Goal: Task Accomplishment & Management: Manage account settings

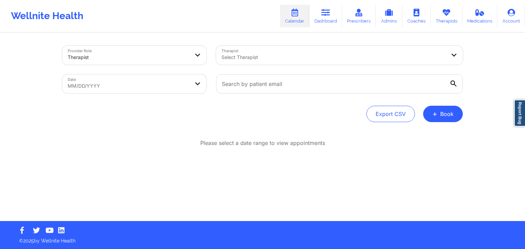
click at [228, 137] on div "Provider Role Therapist Therapist Select Therapist Date MM/DD/YYYY Export CSV +…" at bounding box center [262, 127] width 410 height 188
click at [170, 86] on body "Wellnite Health Calendar Dashboard Prescribers Admins Coaches Therapists Medica…" at bounding box center [262, 124] width 525 height 249
select select "2025-8"
select select "2025-9"
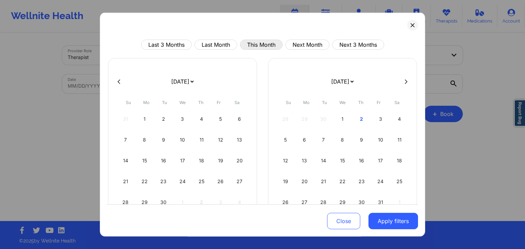
click at [261, 45] on button "This Month" at bounding box center [261, 45] width 43 height 10
select select "2025-9"
select select "2025-10"
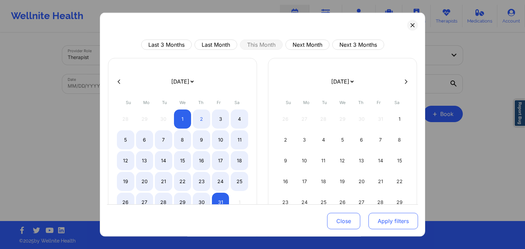
click at [384, 218] on button "Apply filters" at bounding box center [393, 222] width 50 height 16
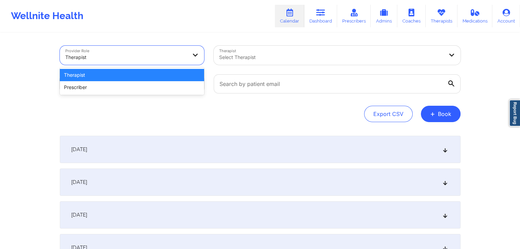
click at [166, 56] on div at bounding box center [126, 57] width 122 height 8
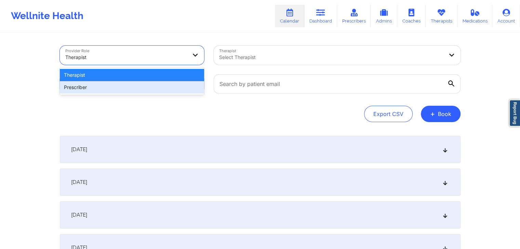
click at [155, 84] on div "Prescriber" at bounding box center [132, 87] width 144 height 12
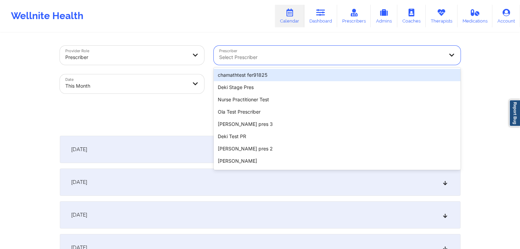
click at [255, 55] on div at bounding box center [331, 57] width 224 height 8
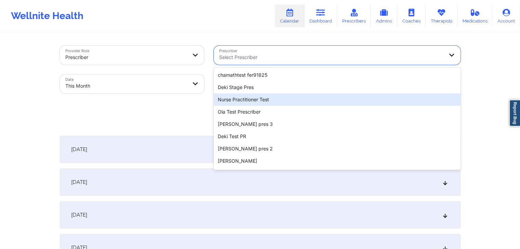
click at [254, 99] on div "Nurse Practitioner Test" at bounding box center [337, 100] width 247 height 12
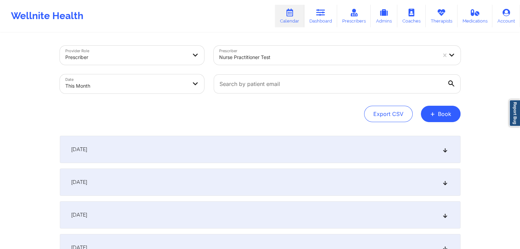
click at [244, 144] on div "[DATE]" at bounding box center [260, 149] width 400 height 27
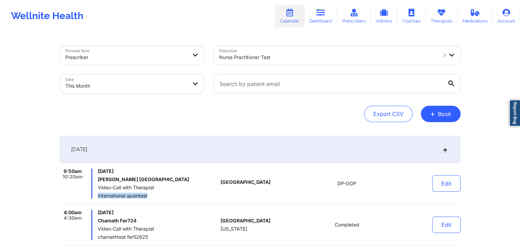
drag, startPoint x: 97, startPoint y: 196, endPoint x: 148, endPoint y: 199, distance: 50.6
click at [148, 199] on div "9:50am 10:20am [DATE] [PERSON_NAME] [GEOGRAPHIC_DATA] Video-Call with Therapist…" at bounding box center [139, 184] width 158 height 30
click at [247, 117] on div "Export CSV + Book" at bounding box center [260, 114] width 400 height 16
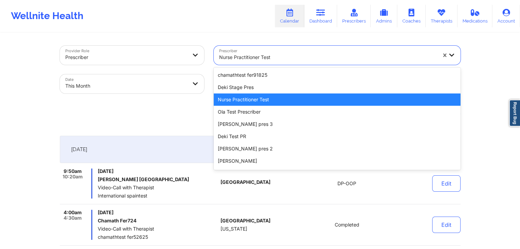
click at [242, 55] on div at bounding box center [327, 57] width 217 height 8
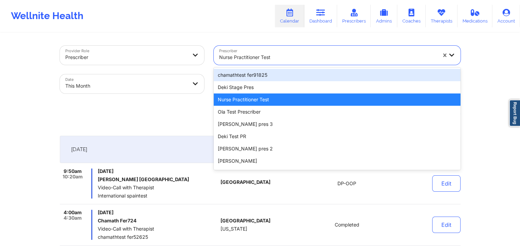
click at [254, 77] on div "chamathtest fer91825" at bounding box center [337, 75] width 247 height 12
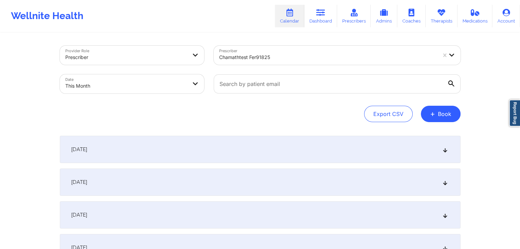
click at [225, 149] on div "[DATE]" at bounding box center [260, 149] width 400 height 27
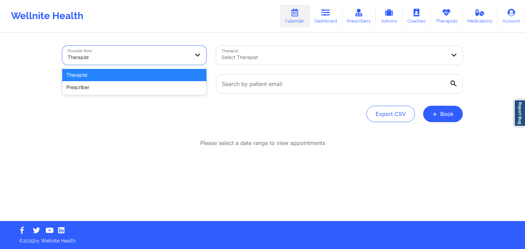
click at [171, 54] on div at bounding box center [129, 57] width 122 height 8
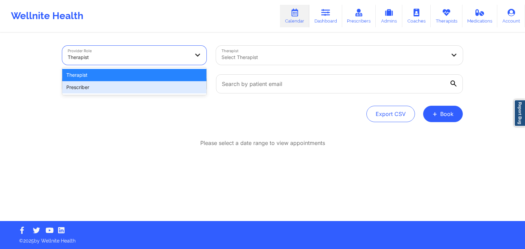
click at [164, 92] on div "Prescriber" at bounding box center [134, 87] width 144 height 12
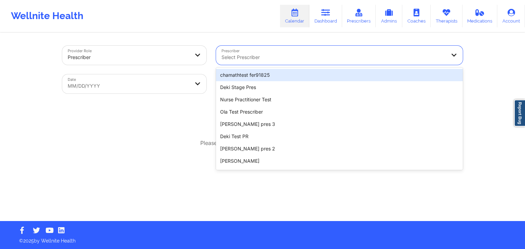
click at [259, 60] on div at bounding box center [333, 57] width 224 height 8
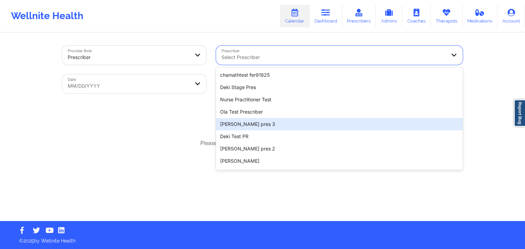
click at [250, 125] on div "[PERSON_NAME] pres 3" at bounding box center [339, 124] width 247 height 12
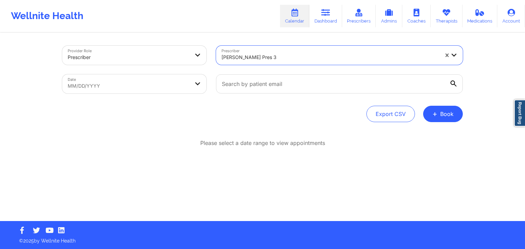
select select "2025-8"
select select "2025-9"
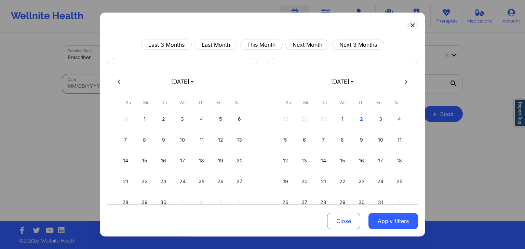
click at [183, 85] on body "Wellnite Health Calendar Dashboard Prescribers Admins Coaches Therapists Medica…" at bounding box center [262, 124] width 525 height 249
click at [262, 49] on button "This Month" at bounding box center [261, 45] width 43 height 10
select select "2025-9"
select select "2025-10"
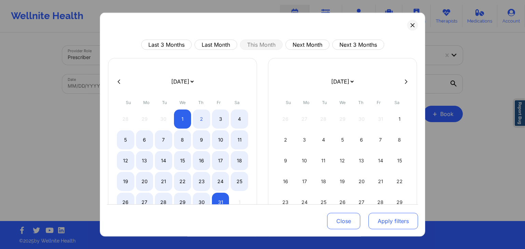
click at [372, 222] on button "Apply filters" at bounding box center [393, 222] width 50 height 16
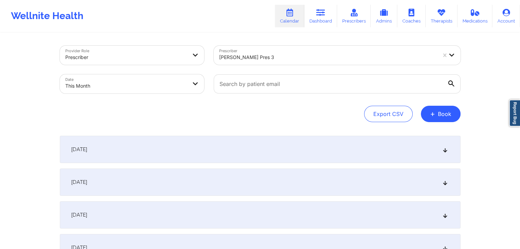
click at [256, 151] on div "[DATE]" at bounding box center [260, 149] width 400 height 27
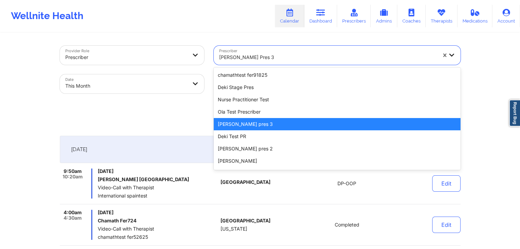
click at [277, 60] on div at bounding box center [327, 57] width 217 height 8
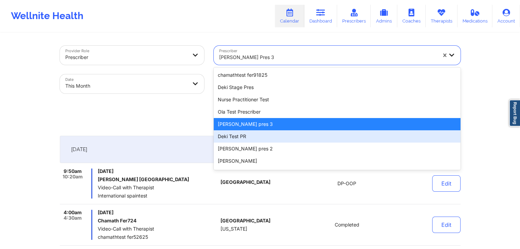
click at [269, 137] on div "Deki Test PR" at bounding box center [337, 137] width 247 height 12
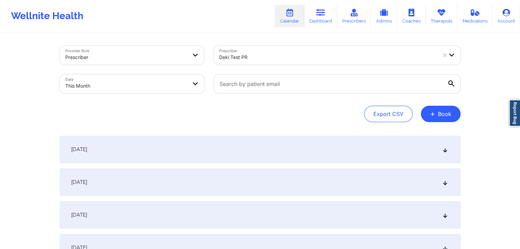
click at [216, 161] on div "[DATE]" at bounding box center [260, 149] width 400 height 27
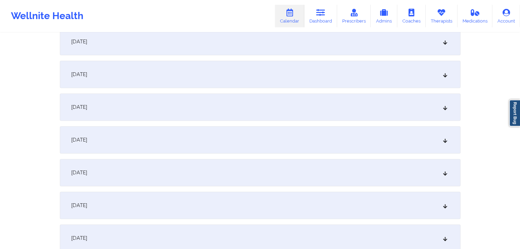
scroll to position [254, 0]
click at [287, 103] on div "[DATE]" at bounding box center [260, 106] width 400 height 27
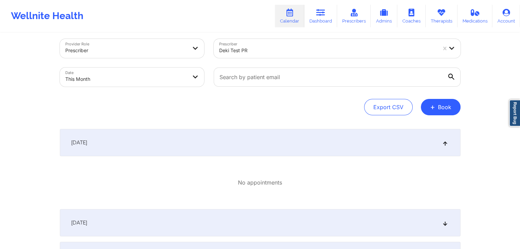
scroll to position [0, 0]
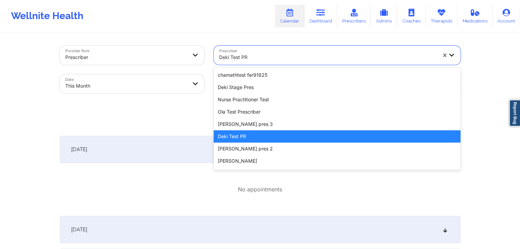
click at [286, 47] on div "Deki Test PR" at bounding box center [325, 55] width 223 height 19
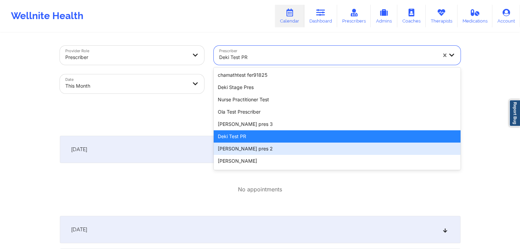
click at [237, 150] on div "[PERSON_NAME] pres 2" at bounding box center [337, 149] width 247 height 12
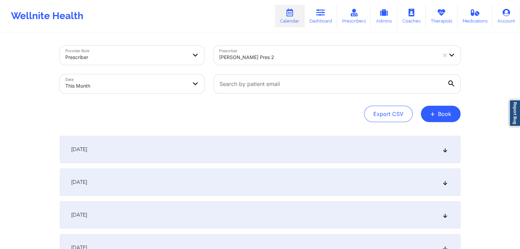
click at [228, 149] on div "[DATE]" at bounding box center [260, 149] width 400 height 27
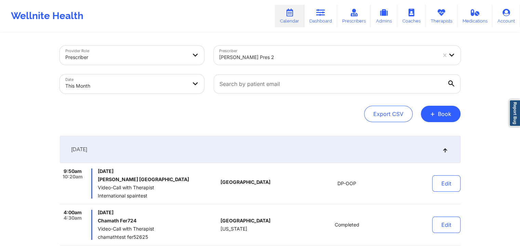
click at [231, 115] on div "Export CSV + Book" at bounding box center [260, 114] width 400 height 16
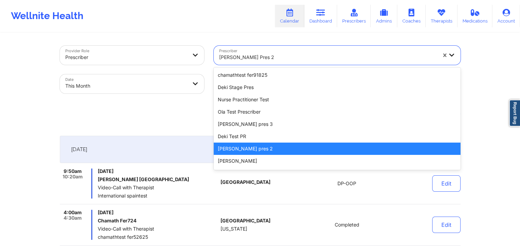
click at [235, 62] on div "[PERSON_NAME] pres 2" at bounding box center [327, 57] width 217 height 15
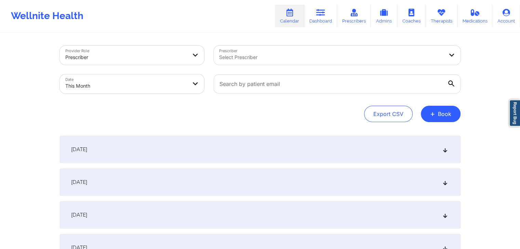
click at [165, 116] on div "Export CSV + Book" at bounding box center [260, 114] width 400 height 16
click at [190, 141] on div "[DATE]" at bounding box center [260, 149] width 400 height 27
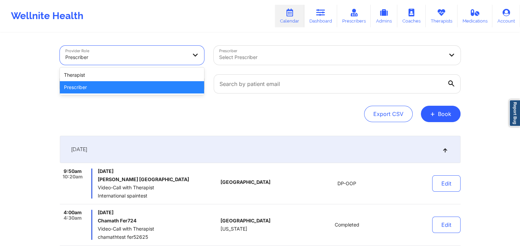
click at [161, 59] on div at bounding box center [126, 57] width 122 height 8
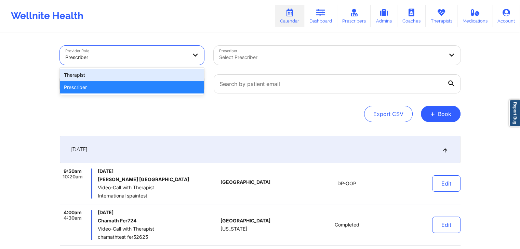
click at [132, 75] on div "Therapist" at bounding box center [132, 75] width 144 height 12
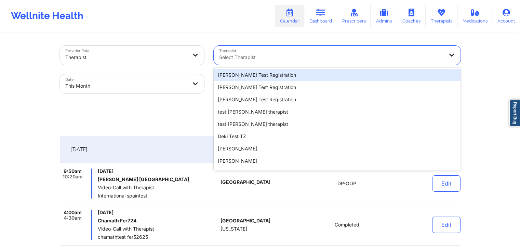
click at [269, 48] on div "Select Therapist" at bounding box center [329, 55] width 230 height 19
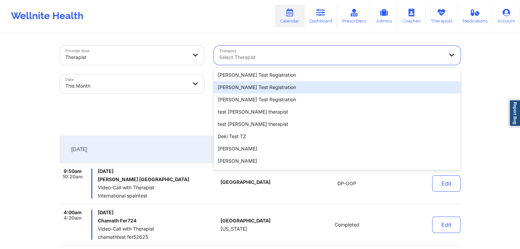
click at [291, 88] on div "Micheal Test Registration" at bounding box center [337, 87] width 247 height 12
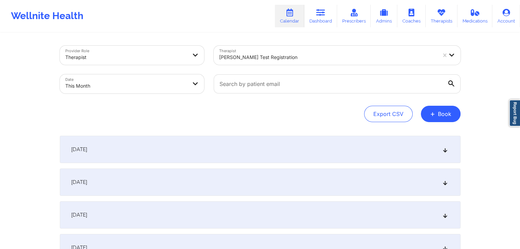
click at [210, 145] on div "[DATE]" at bounding box center [260, 149] width 400 height 27
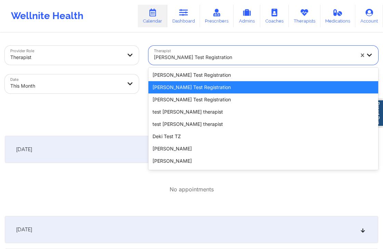
click at [221, 55] on div at bounding box center [254, 57] width 200 height 8
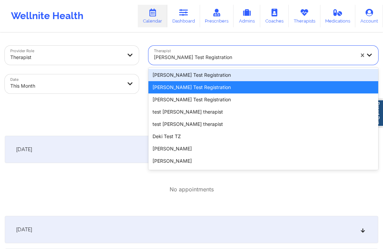
click at [197, 72] on div "Micheal Test Registration" at bounding box center [263, 75] width 230 height 12
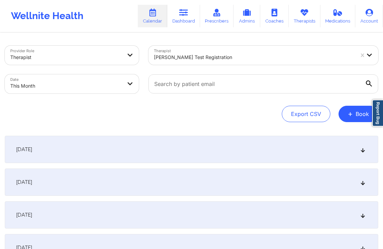
click at [192, 145] on div "[DATE]" at bounding box center [191, 149] width 373 height 27
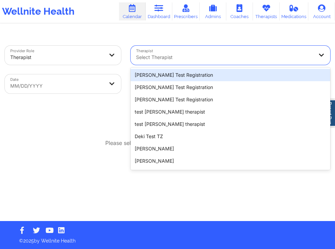
click at [213, 56] on div at bounding box center [224, 57] width 177 height 8
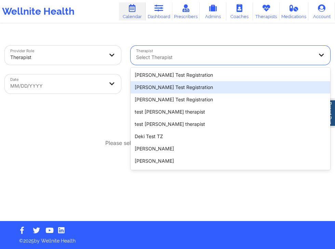
click at [193, 87] on div "Micheal Test Registration" at bounding box center [231, 87] width 200 height 12
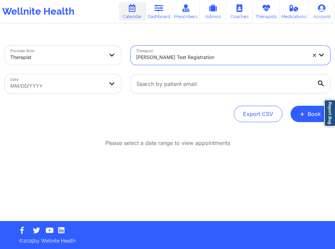
select select "2025-8"
select select "2025-9"
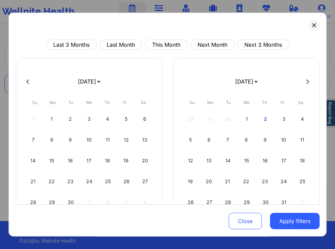
click at [87, 85] on body "Wellnite Health Calendar Dashboard Prescribers Admins Coaches Therapists Medica…" at bounding box center [167, 124] width 335 height 249
click at [124, 41] on button "Last Month" at bounding box center [120, 45] width 43 height 10
select select "2025-8"
select select "2025-9"
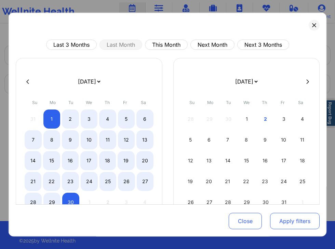
click at [274, 218] on button "Apply filters" at bounding box center [295, 222] width 50 height 16
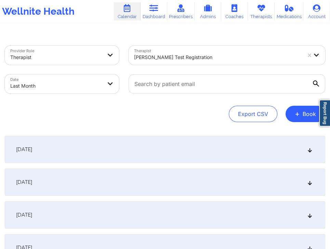
click at [185, 152] on div "September 1, 2025" at bounding box center [165, 149] width 320 height 27
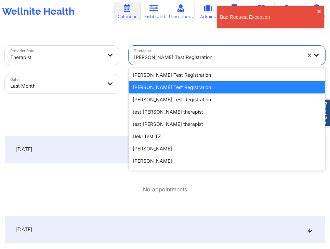
click at [220, 51] on div "Micheal Test Registration" at bounding box center [217, 57] width 167 height 15
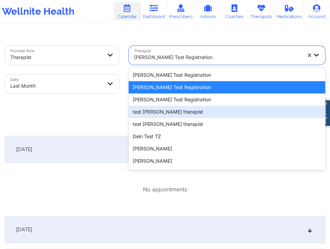
click at [161, 111] on div "test khushbu therapist" at bounding box center [226, 112] width 196 height 12
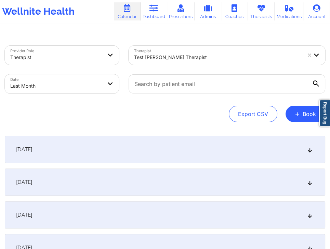
click at [192, 142] on div "September 1, 2025" at bounding box center [165, 149] width 320 height 27
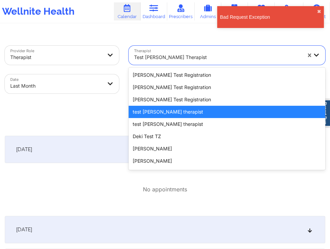
click at [240, 51] on div "test khushbu therapist" at bounding box center [217, 57] width 167 height 15
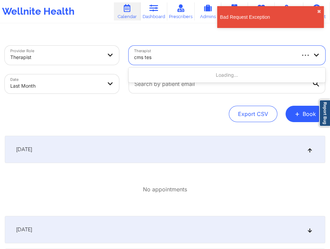
type input "cms test"
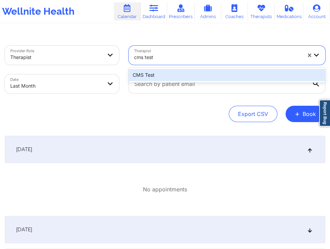
click at [190, 77] on div "CMS Test" at bounding box center [226, 75] width 196 height 12
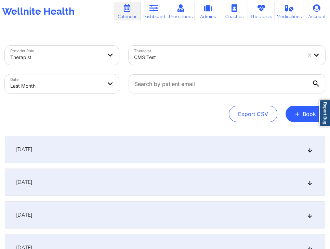
click at [212, 154] on div "September 1, 2025" at bounding box center [165, 149] width 320 height 27
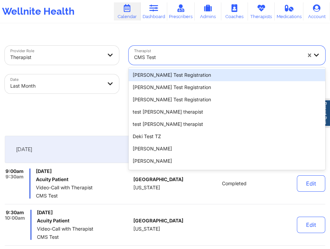
click at [197, 54] on div at bounding box center [217, 57] width 167 height 8
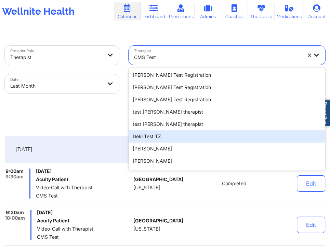
click at [170, 139] on div "Deki Test TZ" at bounding box center [226, 137] width 196 height 12
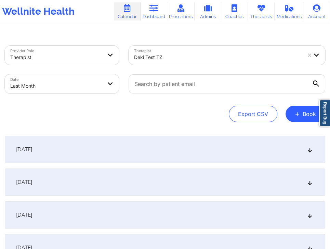
click at [259, 154] on div "September 1, 2025" at bounding box center [165, 149] width 320 height 27
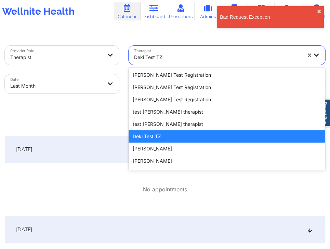
click at [241, 54] on div at bounding box center [217, 57] width 167 height 8
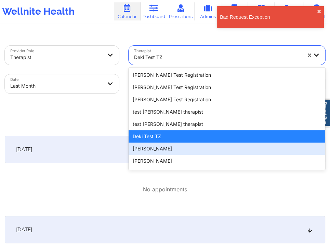
click at [179, 151] on div "David Tester" at bounding box center [226, 149] width 196 height 12
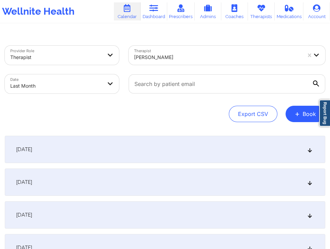
click at [159, 149] on div "September 1, 2025" at bounding box center [165, 149] width 320 height 27
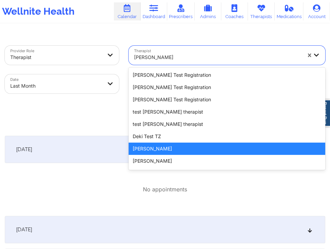
click at [197, 56] on div at bounding box center [217, 57] width 167 height 8
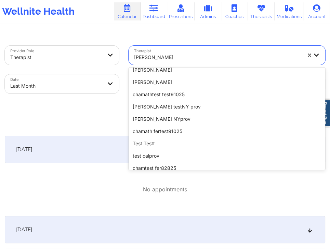
scroll to position [92, 0]
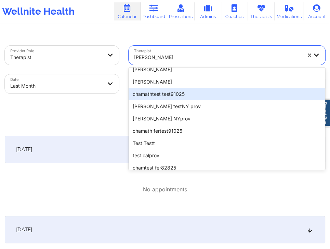
click at [179, 92] on div "chamathtest test91025" at bounding box center [226, 94] width 196 height 12
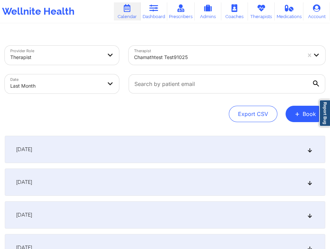
click at [158, 151] on div "September 1, 2025" at bounding box center [165, 149] width 320 height 27
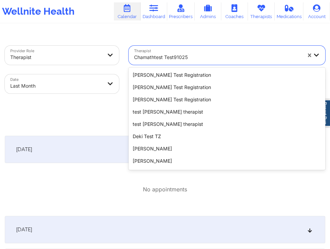
click at [205, 49] on div "chamathtest test91025" at bounding box center [215, 55] width 174 height 19
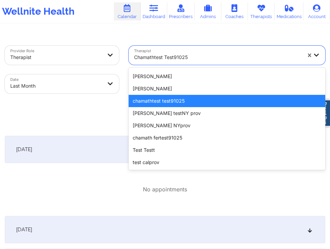
scroll to position [86, 0]
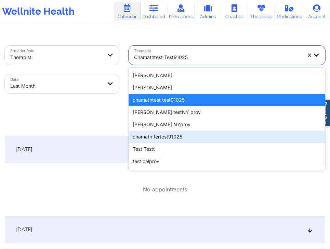
click at [169, 135] on div "chamath fertest91025" at bounding box center [226, 137] width 196 height 12
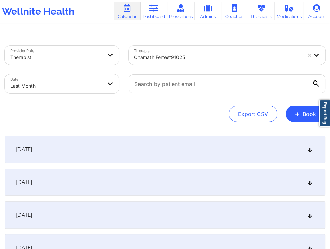
click at [165, 149] on div "September 1, 2025" at bounding box center [165, 149] width 320 height 27
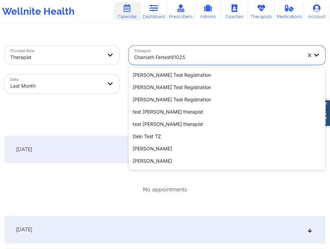
click at [198, 58] on div at bounding box center [217, 57] width 167 height 8
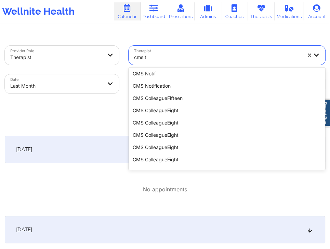
scroll to position [0, 0]
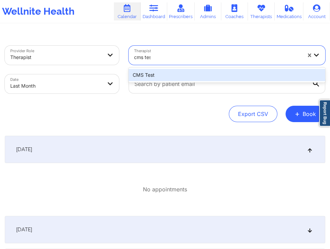
type input "cms test"
click at [157, 76] on div "CMS Test" at bounding box center [226, 75] width 196 height 12
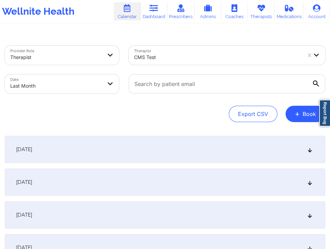
click at [130, 148] on div "September 1, 2025" at bounding box center [165, 149] width 320 height 27
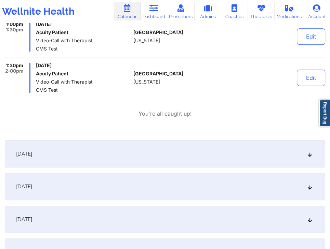
scroll to position [355, 0]
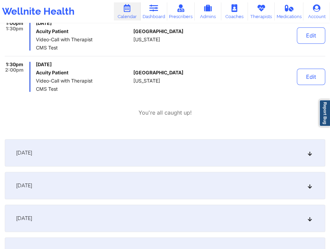
click at [215, 146] on div "September 2, 2025" at bounding box center [165, 152] width 320 height 27
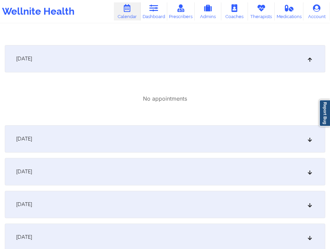
scroll to position [450, 0]
click at [212, 135] on div "September 3, 2025" at bounding box center [165, 137] width 320 height 27
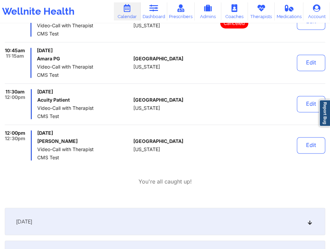
scroll to position [643, 0]
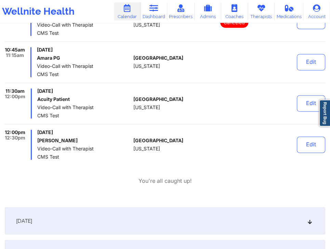
click at [200, 224] on div "September 4, 2025" at bounding box center [165, 220] width 320 height 27
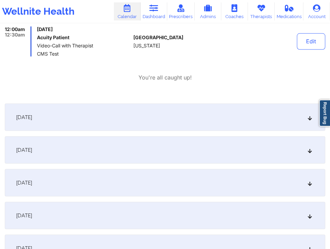
scroll to position [858, 0]
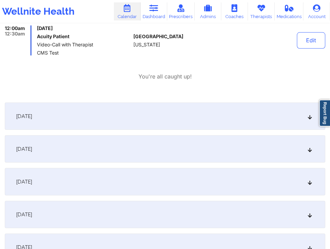
click at [215, 121] on div "September 5, 2025" at bounding box center [165, 116] width 320 height 27
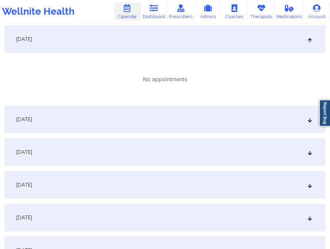
scroll to position [938, 0]
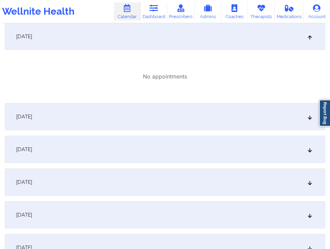
click at [199, 108] on div "September 6, 2025" at bounding box center [165, 116] width 320 height 27
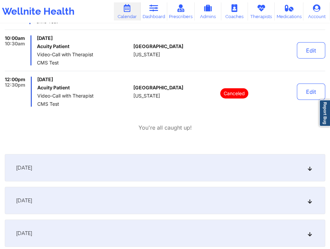
scroll to position [1118, 0]
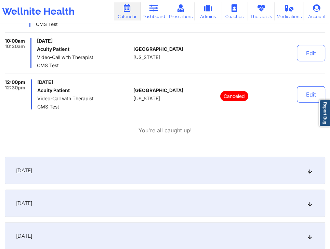
click at [205, 171] on div "September 7, 2025" at bounding box center [165, 170] width 320 height 27
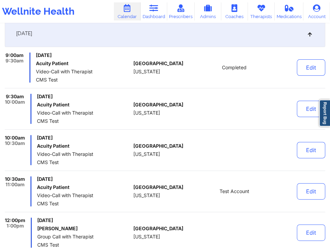
scroll to position [0, 0]
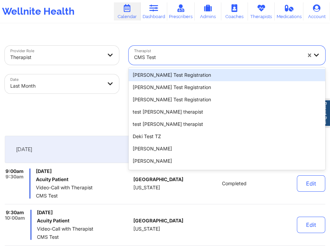
click at [169, 59] on div at bounding box center [217, 57] width 167 height 8
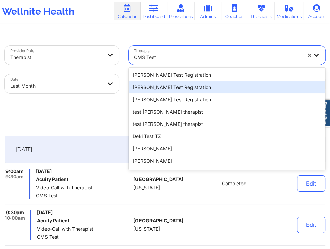
click at [180, 88] on div "Micheal Test Registration" at bounding box center [226, 87] width 196 height 12
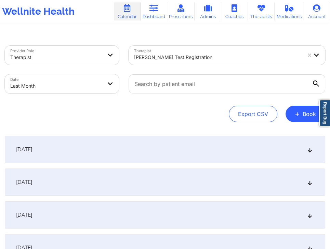
click at [181, 151] on div "September 1, 2025" at bounding box center [165, 149] width 320 height 27
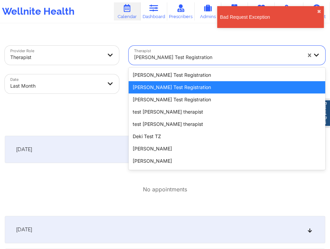
click at [226, 61] on div at bounding box center [217, 57] width 167 height 8
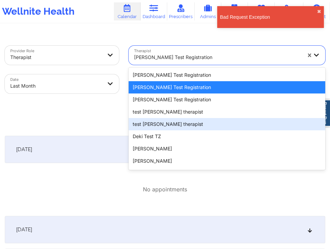
click at [172, 129] on div "test khushbu therapist" at bounding box center [226, 124] width 196 height 12
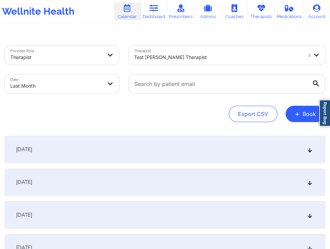
click at [193, 147] on div "September 1, 2025" at bounding box center [165, 149] width 320 height 27
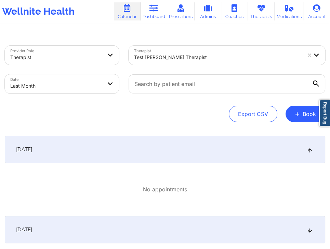
click at [97, 57] on div at bounding box center [56, 57] width 92 height 8
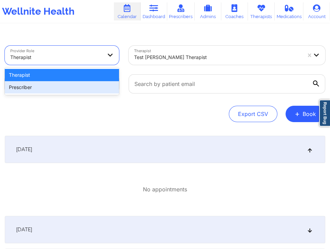
click at [76, 91] on div "Prescriber" at bounding box center [62, 87] width 114 height 12
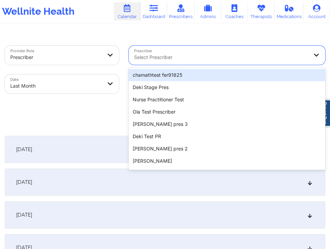
click at [181, 59] on div at bounding box center [221, 57] width 174 height 8
click at [178, 79] on div "chamathtest fer91825" at bounding box center [226, 75] width 196 height 12
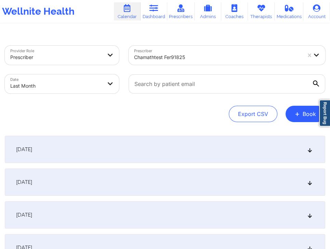
click at [179, 148] on div "September 1, 2025" at bounding box center [165, 149] width 320 height 27
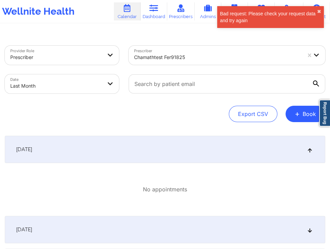
click at [169, 57] on div at bounding box center [217, 57] width 167 height 8
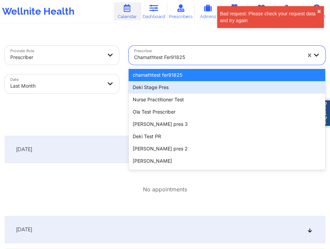
click at [166, 90] on div "Deki Stage Pres" at bounding box center [226, 87] width 196 height 12
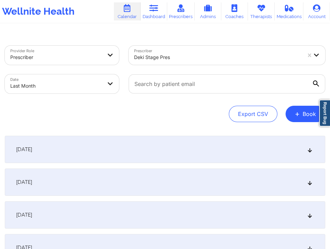
click at [205, 141] on div "September 1, 2025" at bounding box center [165, 149] width 320 height 27
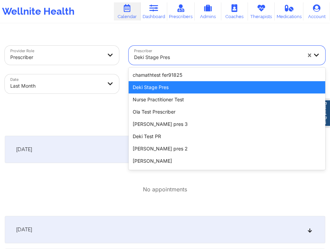
click at [217, 54] on div at bounding box center [217, 57] width 167 height 8
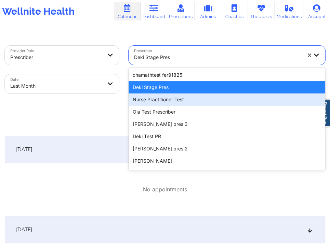
click at [199, 101] on div "Nurse Practitioner Test" at bounding box center [226, 100] width 196 height 12
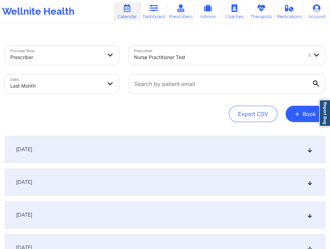
click at [177, 148] on div "September 1, 2025" at bounding box center [165, 149] width 320 height 27
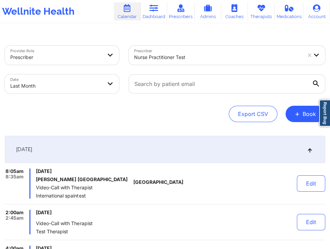
drag, startPoint x: 11, startPoint y: 104, endPoint x: 47, endPoint y: 70, distance: 49.8
click at [11, 104] on div "Provider Role Prescriber Prescriber Nurse Practitioner Test Date Last Month Exp…" at bounding box center [165, 84] width 320 height 77
click at [191, 61] on div at bounding box center [217, 57] width 167 height 8
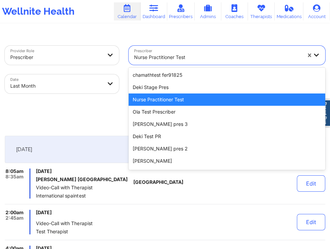
type input "W"
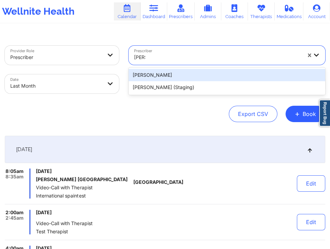
type input "Elisa"
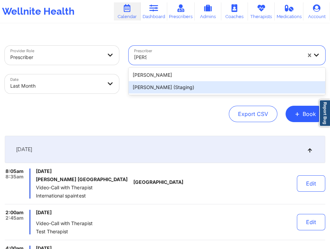
click at [163, 86] on div "Elisa Swan (Staging)" at bounding box center [226, 87] width 196 height 12
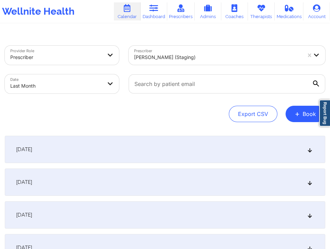
click at [167, 150] on div "September 1, 2025" at bounding box center [165, 149] width 320 height 27
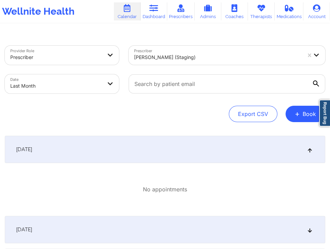
click at [166, 223] on div "September 2, 2025" at bounding box center [165, 229] width 320 height 27
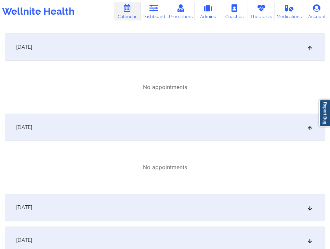
scroll to position [103, 0]
click at [188, 200] on div "September 3, 2025" at bounding box center [165, 206] width 320 height 27
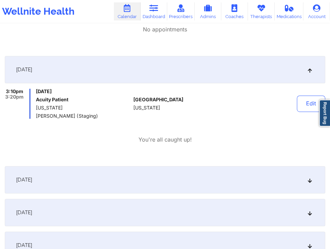
scroll to position [236, 0]
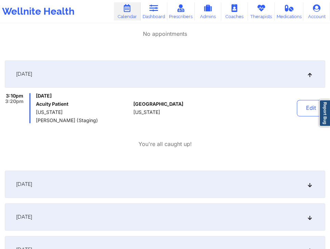
click at [157, 180] on div "September 4, 2025" at bounding box center [165, 184] width 320 height 27
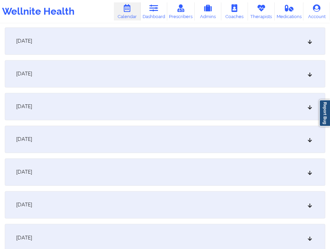
scroll to position [607, 0]
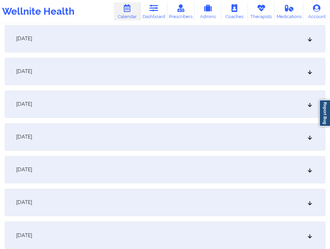
click at [173, 144] on div "September 9, 2025" at bounding box center [165, 136] width 320 height 27
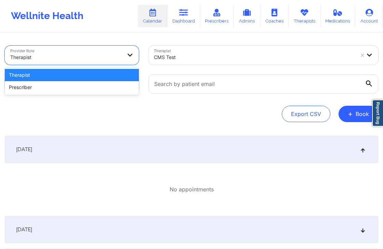
click at [121, 52] on div "Therapist" at bounding box center [65, 57] width 111 height 15
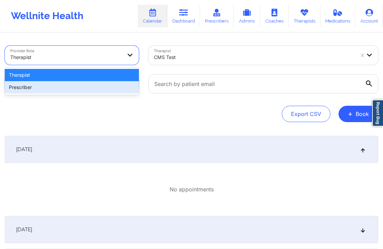
click at [67, 92] on div "Prescriber" at bounding box center [72, 87] width 134 height 12
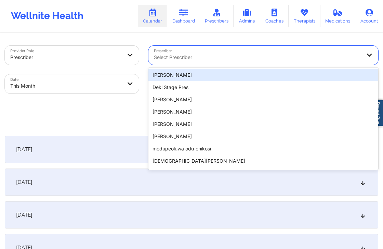
click at [198, 51] on div "Select Prescriber" at bounding box center [254, 55] width 213 height 19
click at [194, 78] on div "Ragavan Mahadevan" at bounding box center [263, 75] width 230 height 12
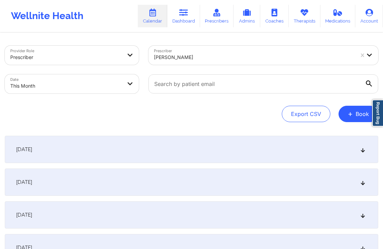
click at [202, 151] on div "[DATE]" at bounding box center [191, 149] width 373 height 27
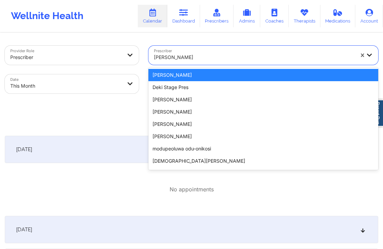
click at [213, 58] on div at bounding box center [254, 57] width 200 height 8
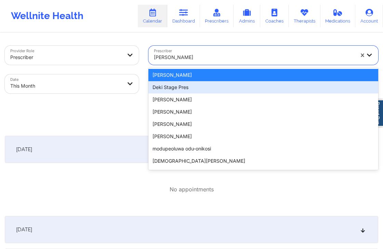
click at [193, 87] on div "Deki Stage Pres" at bounding box center [263, 87] width 230 height 12
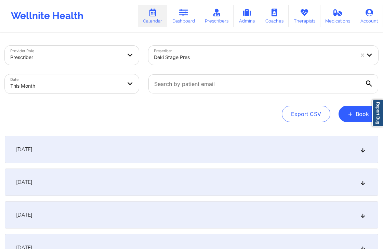
click at [215, 141] on div "[DATE]" at bounding box center [191, 149] width 373 height 27
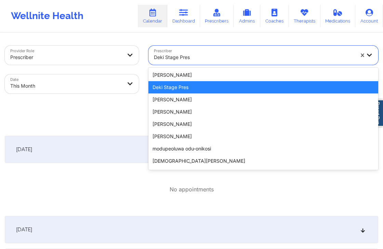
click at [221, 53] on div at bounding box center [254, 57] width 200 height 8
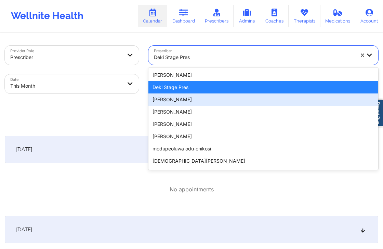
click at [184, 104] on div "SAVANNA ARNOLD" at bounding box center [263, 100] width 230 height 12
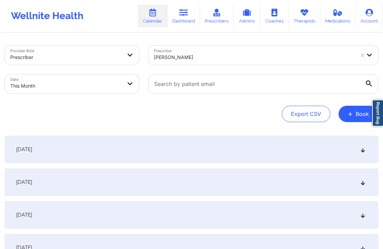
click at [217, 142] on div "[DATE]" at bounding box center [191, 149] width 373 height 27
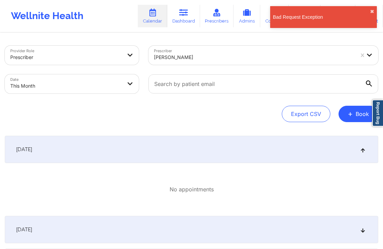
click at [226, 59] on div at bounding box center [254, 57] width 200 height 8
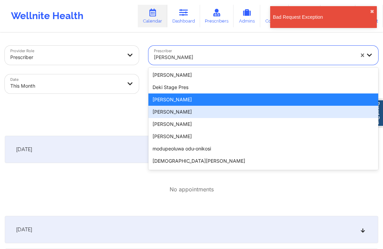
click at [194, 111] on div "Amanda Michelle Whitacre" at bounding box center [263, 112] width 230 height 12
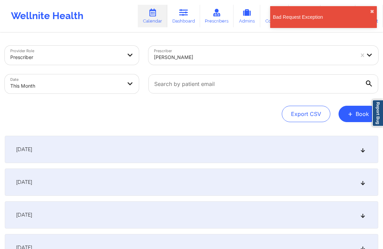
click at [210, 148] on div "[DATE]" at bounding box center [191, 149] width 373 height 27
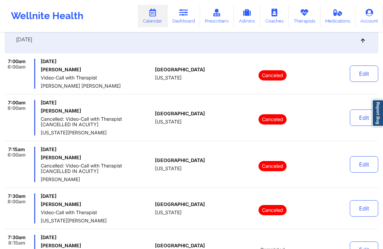
scroll to position [110, 0]
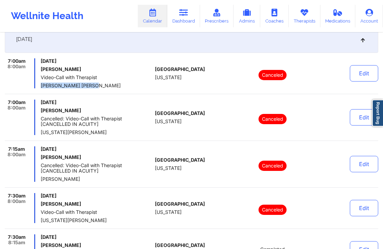
drag, startPoint x: 41, startPoint y: 86, endPoint x: 88, endPoint y: 89, distance: 47.2
click at [88, 89] on div "7:00am 8:00am Wednesday, October 1, 2025 James Solis Video-Call with Therapist …" at bounding box center [191, 76] width 373 height 36
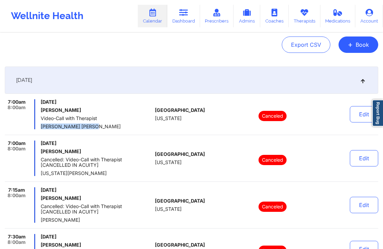
scroll to position [0, 0]
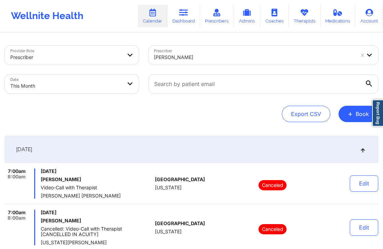
click at [183, 122] on div "Export CSV + Book" at bounding box center [191, 114] width 373 height 16
click at [242, 52] on div "Amanda Michelle Whitacre" at bounding box center [254, 57] width 200 height 15
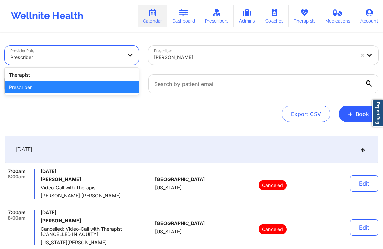
click at [90, 51] on div "Prescriber" at bounding box center [65, 57] width 111 height 15
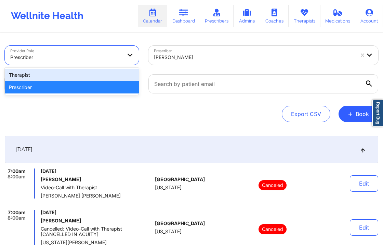
click at [67, 73] on div "Therapist" at bounding box center [72, 75] width 134 height 12
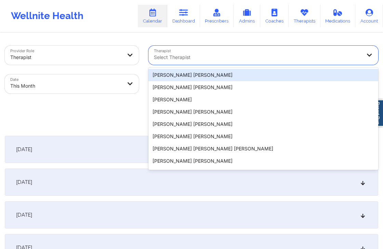
click at [178, 55] on div at bounding box center [257, 57] width 207 height 8
click at [183, 79] on div "Adriana Rodríguez Robles" at bounding box center [263, 75] width 230 height 12
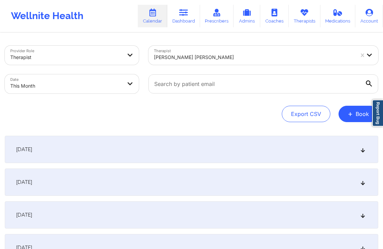
click at [210, 144] on div "[DATE]" at bounding box center [191, 149] width 373 height 27
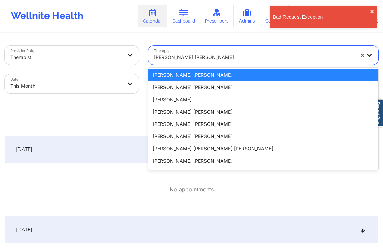
click at [256, 52] on div "Adriana Rodríguez Robles" at bounding box center [254, 57] width 200 height 15
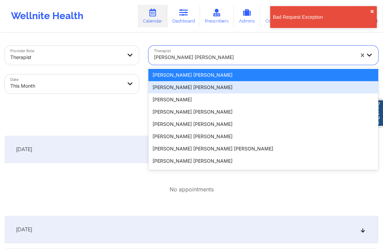
click at [210, 88] on div "Adria Rosa Medina Cano" at bounding box center [263, 87] width 230 height 12
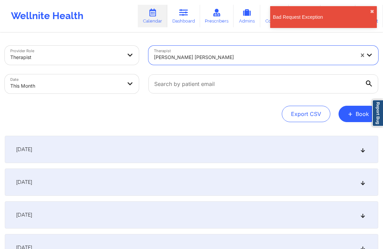
click at [164, 151] on div "[DATE]" at bounding box center [191, 149] width 373 height 27
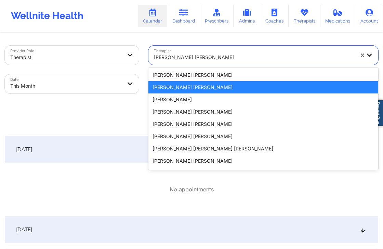
click at [237, 55] on div at bounding box center [254, 57] width 200 height 8
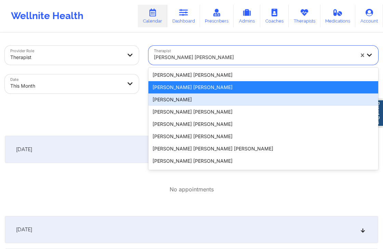
click at [201, 101] on div "Estibaliz Airas" at bounding box center [263, 100] width 230 height 12
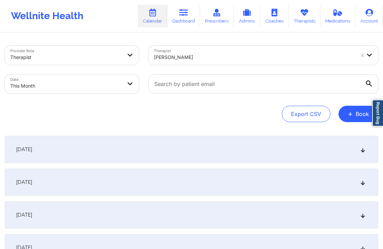
click at [183, 147] on div "[DATE]" at bounding box center [191, 149] width 373 height 27
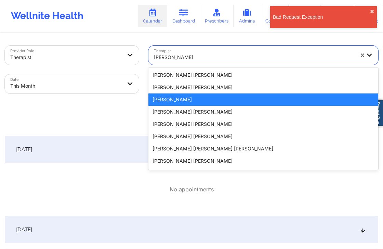
click at [227, 50] on div "Estibaliz Airas" at bounding box center [251, 55] width 206 height 19
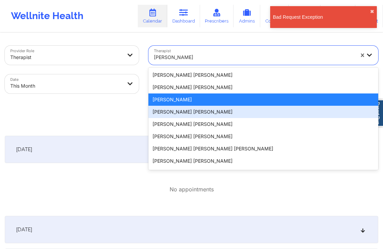
click at [201, 113] on div "Tamara Garcia Villena" at bounding box center [263, 112] width 230 height 12
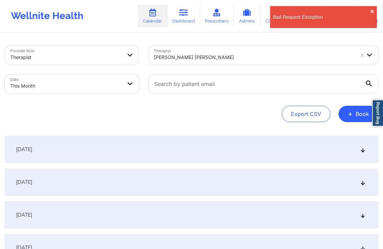
click at [163, 141] on div "[DATE]" at bounding box center [191, 149] width 373 height 27
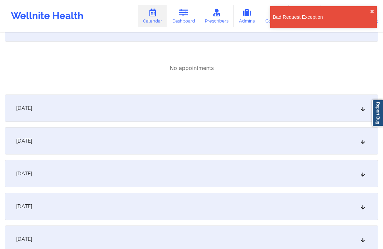
scroll to position [124, 0]
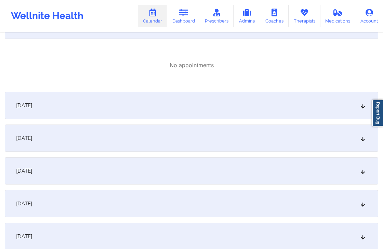
click at [191, 117] on div "[DATE]" at bounding box center [191, 105] width 373 height 27
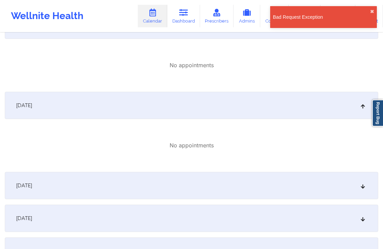
click at [185, 181] on div "[DATE]" at bounding box center [191, 185] width 373 height 27
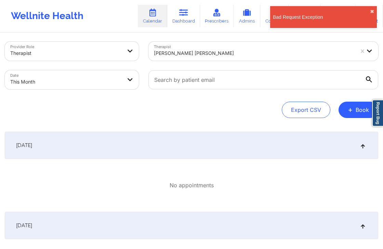
scroll to position [0, 0]
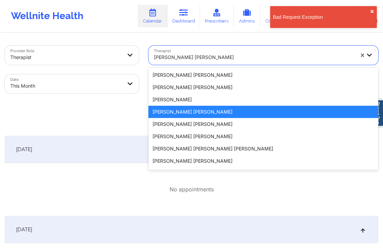
click at [211, 59] on div at bounding box center [254, 57] width 200 height 8
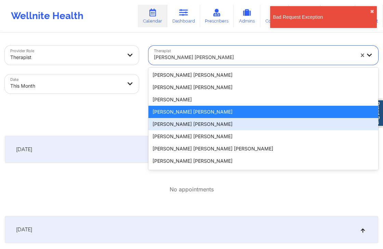
click at [191, 125] on div "ALEX MARTIN VALLES MENDOZA" at bounding box center [263, 124] width 230 height 12
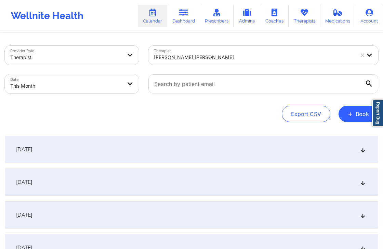
click at [158, 139] on div "[DATE]" at bounding box center [191, 149] width 373 height 27
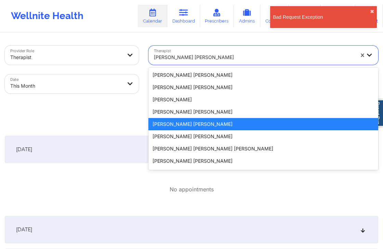
click at [238, 50] on div "ALEX MARTIN VALLES MENDOZA" at bounding box center [254, 57] width 200 height 15
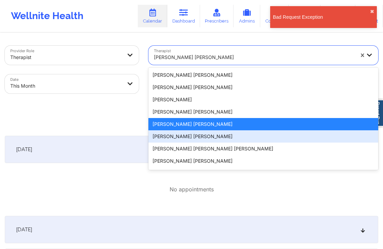
click at [201, 139] on div "Emilia Regina Bertrán Seguí" at bounding box center [263, 137] width 230 height 12
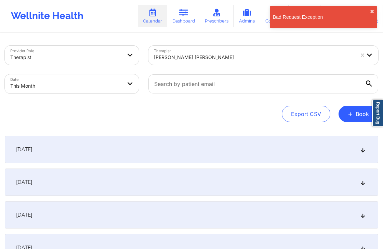
click at [166, 185] on div "[DATE]" at bounding box center [191, 182] width 373 height 27
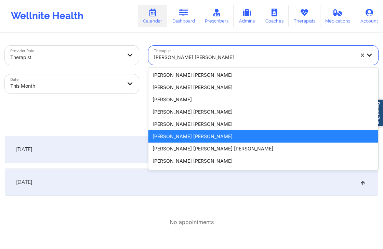
click at [241, 54] on div at bounding box center [254, 57] width 200 height 8
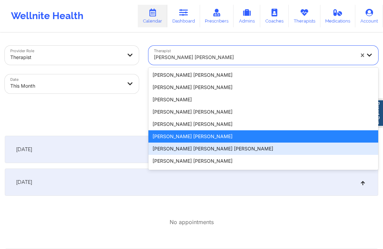
click at [183, 154] on div "Sirley Ariana Arrieta zorrilla" at bounding box center [263, 149] width 230 height 12
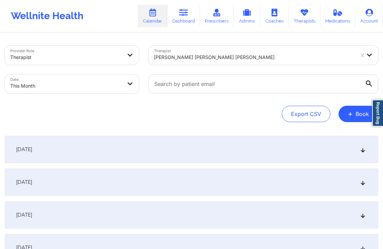
click at [156, 154] on div "[DATE]" at bounding box center [191, 149] width 373 height 27
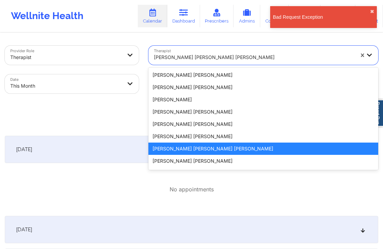
click at [226, 55] on div at bounding box center [254, 57] width 200 height 8
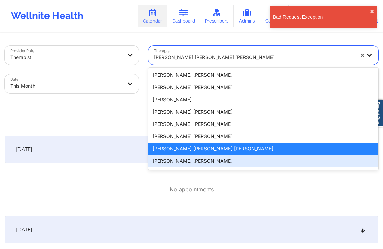
click at [190, 160] on div "Adam Hernández Dimas" at bounding box center [263, 161] width 230 height 12
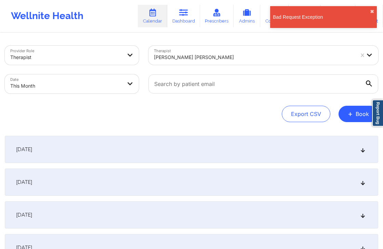
click at [176, 141] on div "[DATE]" at bounding box center [191, 149] width 373 height 27
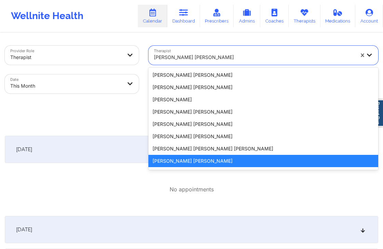
click at [238, 52] on div "Adam Hernández Dimas" at bounding box center [254, 57] width 200 height 15
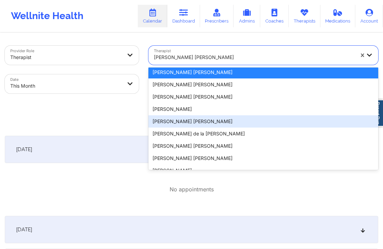
scroll to position [90, 0]
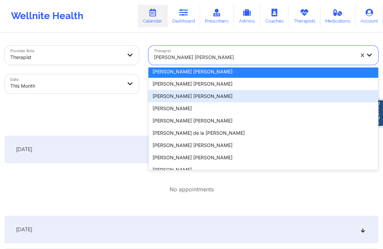
click at [215, 94] on div "Paola Andrea Ocampo Barrera" at bounding box center [263, 96] width 230 height 12
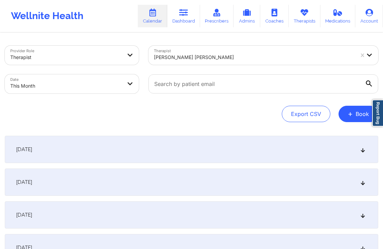
click at [173, 153] on div "[DATE]" at bounding box center [191, 149] width 373 height 27
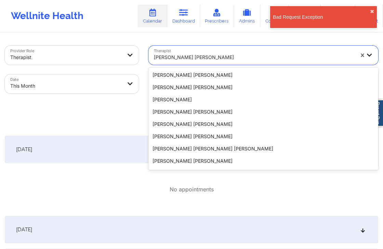
click at [227, 55] on div at bounding box center [254, 57] width 200 height 8
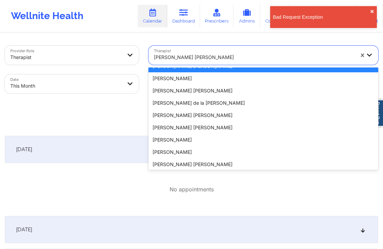
scroll to position [122, 0]
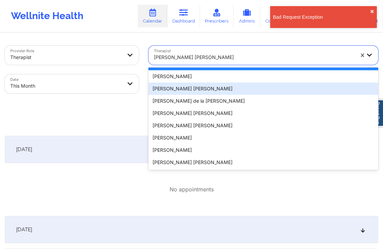
click at [220, 88] on div "Bryan Alonso Morales Quino" at bounding box center [263, 89] width 230 height 12
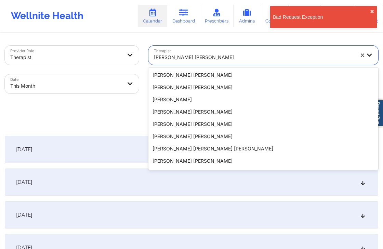
scroll to position [51, 0]
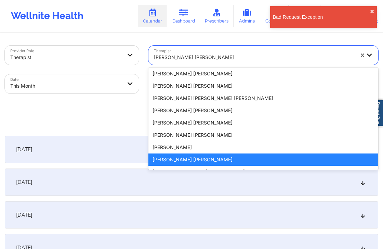
click at [239, 55] on div at bounding box center [254, 57] width 200 height 8
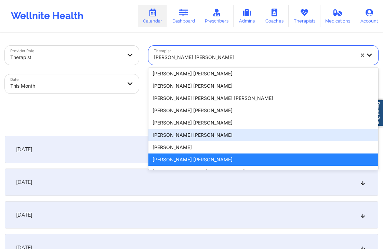
click at [201, 139] on div "Paola Andrea Ocampo Barrera" at bounding box center [263, 135] width 230 height 12
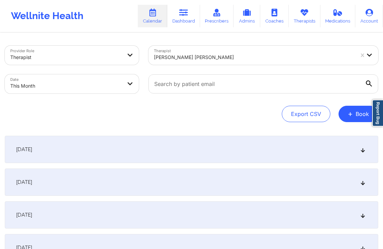
click at [190, 153] on div "[DATE]" at bounding box center [191, 149] width 373 height 27
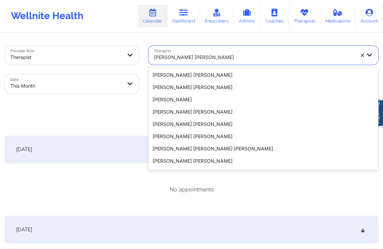
click at [230, 51] on div "Paola Andrea Ocampo Barrera" at bounding box center [254, 57] width 200 height 15
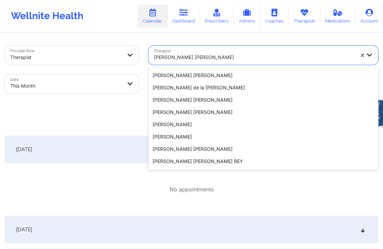
scroll to position [135, 0]
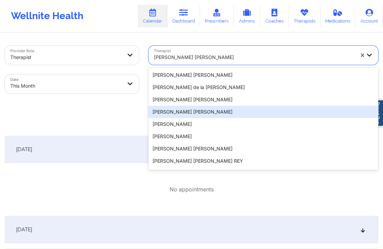
click at [209, 106] on div "DANIELA MARIA VELASQUEZ CABRERA" at bounding box center [263, 112] width 230 height 12
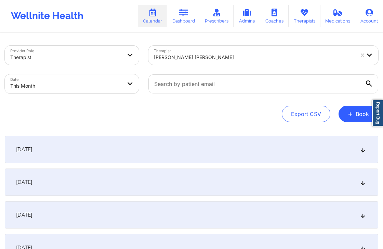
click at [171, 149] on div "[DATE]" at bounding box center [191, 149] width 373 height 27
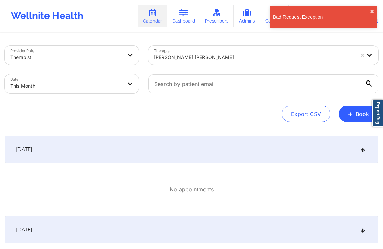
click at [248, 98] on div "Provider Role Therapist Therapist DANIELA MARIA VELASQUEZ CABRERA Date This Mon…" at bounding box center [191, 84] width 373 height 77
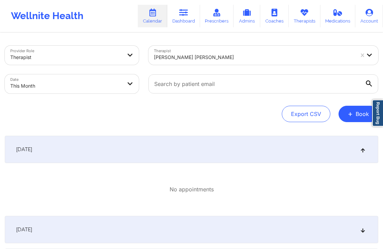
click at [236, 158] on div "[DATE]" at bounding box center [191, 149] width 373 height 27
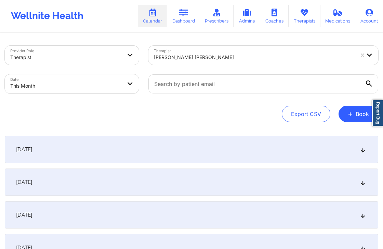
click at [236, 158] on div "[DATE]" at bounding box center [191, 149] width 373 height 27
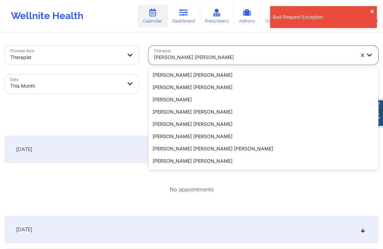
click at [265, 52] on div "DANIELA MARIA VELASQUEZ CABRERA" at bounding box center [254, 57] width 200 height 15
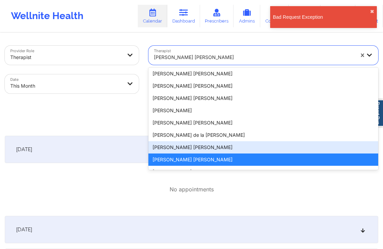
click at [191, 147] on div "Monica Paulina Alfaro Perez" at bounding box center [263, 147] width 230 height 12
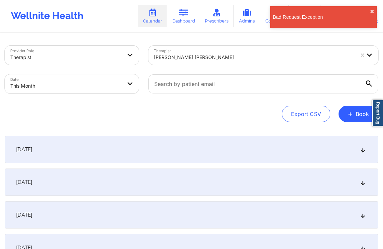
click at [178, 147] on div "[DATE]" at bounding box center [191, 149] width 373 height 27
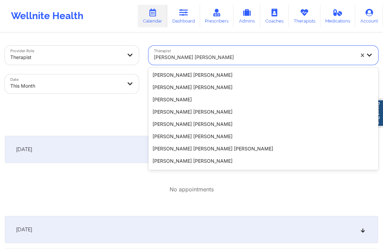
click at [251, 57] on div at bounding box center [254, 57] width 200 height 8
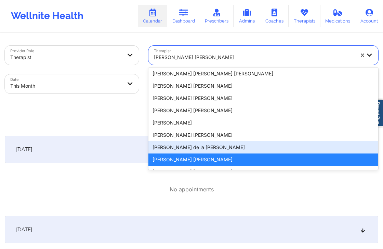
click at [187, 146] on div "Linda de la cruz gomez" at bounding box center [263, 147] width 230 height 12
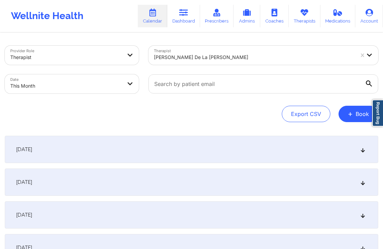
click at [187, 146] on div "[DATE]" at bounding box center [191, 149] width 373 height 27
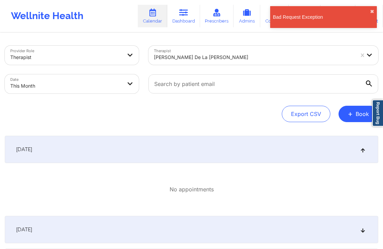
click at [250, 46] on div "Linda de la cruz gomez" at bounding box center [251, 55] width 206 height 19
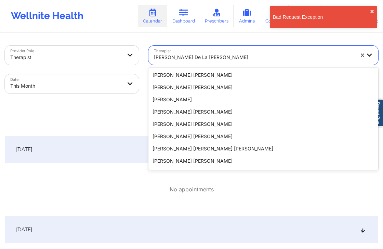
scroll to position [63, 0]
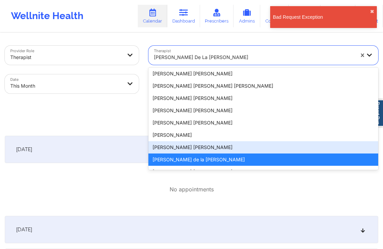
click at [195, 145] on div "Bryan Alonso Morales Quino" at bounding box center [263, 147] width 230 height 12
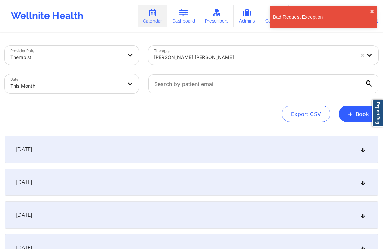
click at [175, 151] on div "[DATE]" at bounding box center [191, 149] width 373 height 27
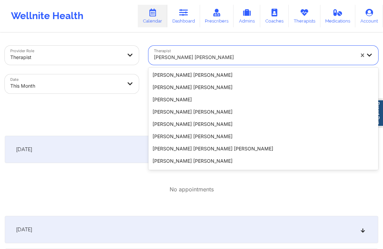
click at [238, 47] on div "Bryan Alonso Morales Quino" at bounding box center [251, 55] width 206 height 19
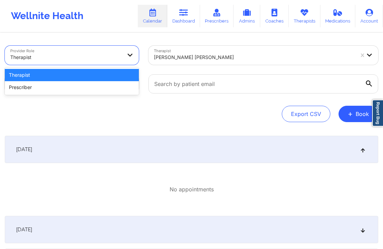
click at [100, 47] on div "Therapist" at bounding box center [64, 55] width 118 height 19
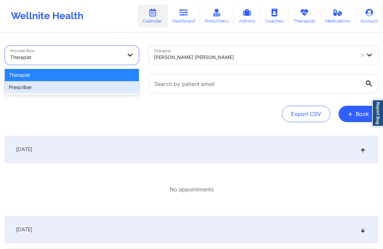
click at [71, 89] on div "Prescriber" at bounding box center [72, 87] width 134 height 12
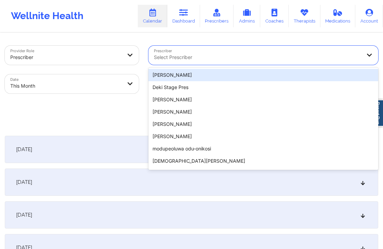
click at [191, 55] on div at bounding box center [257, 57] width 207 height 8
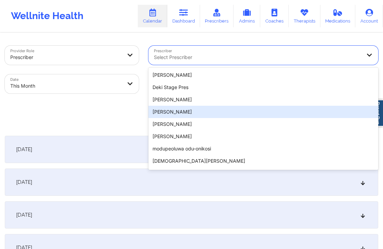
click at [192, 113] on div "Amanda Michelle Whitacre" at bounding box center [263, 112] width 230 height 12
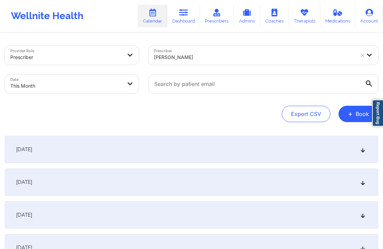
click at [190, 147] on div "[DATE]" at bounding box center [191, 149] width 373 height 27
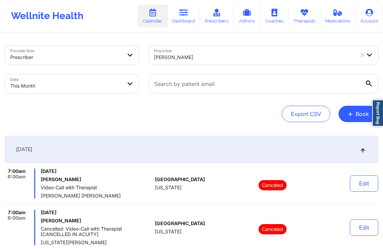
click at [217, 54] on div at bounding box center [254, 57] width 200 height 8
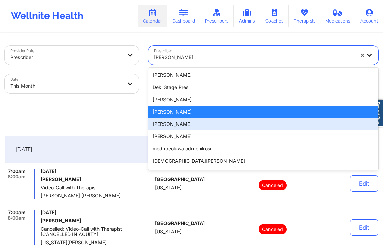
click at [176, 125] on div "Syed Meesum" at bounding box center [263, 124] width 230 height 12
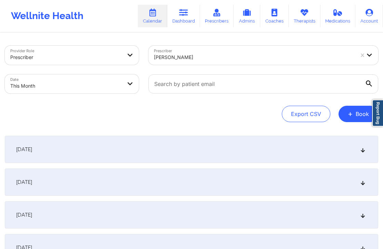
click at [183, 149] on div "[DATE]" at bounding box center [191, 149] width 373 height 27
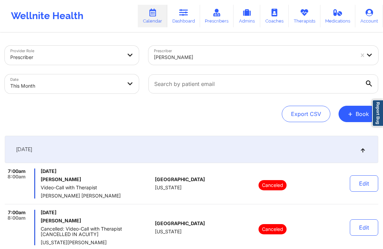
click at [206, 52] on div "Syed Meesum" at bounding box center [254, 57] width 200 height 15
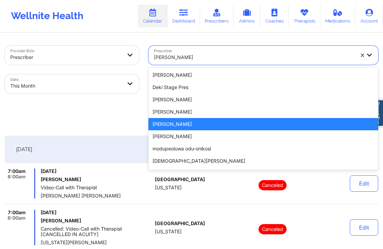
paste input "Dr. Adolfo Cotter"
type input "Dr. Adolfo Cotter"
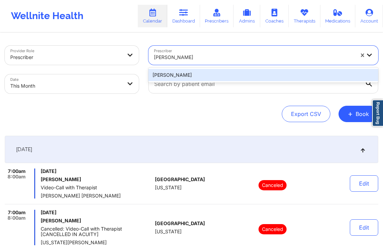
click at [212, 75] on div "Dr. Adolfo Cotter" at bounding box center [263, 75] width 230 height 12
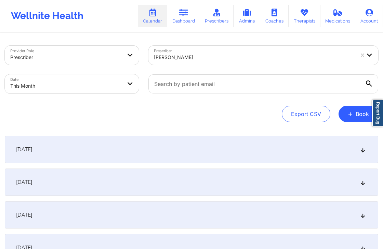
click at [198, 144] on div "[DATE]" at bounding box center [191, 149] width 373 height 27
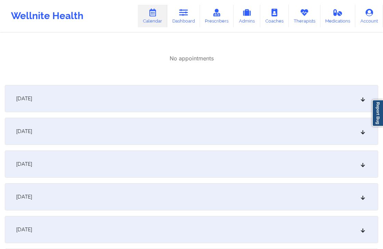
scroll to position [135, 0]
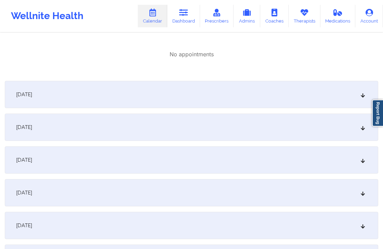
click at [198, 106] on div "[DATE]" at bounding box center [191, 94] width 373 height 27
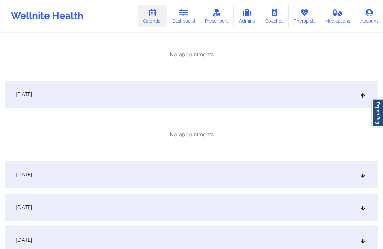
click at [204, 166] on div "[DATE]" at bounding box center [191, 174] width 373 height 27
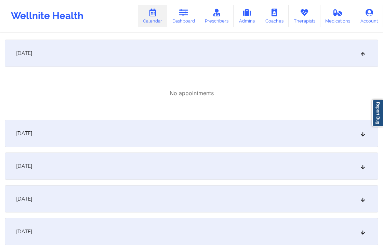
scroll to position [258, 0]
click at [220, 132] on div "[DATE]" at bounding box center [191, 132] width 373 height 27
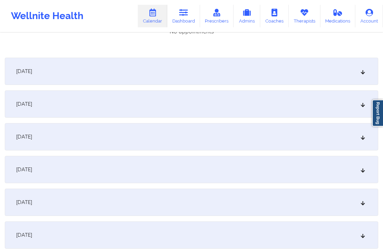
scroll to position [401, 0]
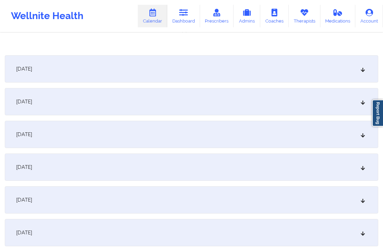
click at [234, 76] on div "[DATE]" at bounding box center [191, 68] width 373 height 27
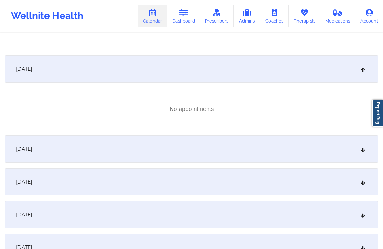
click at [229, 144] on div "[DATE]" at bounding box center [191, 149] width 373 height 27
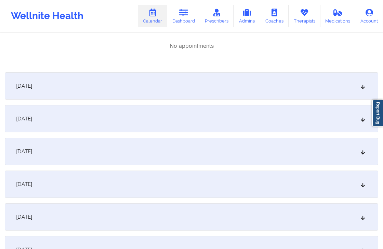
scroll to position [560, 0]
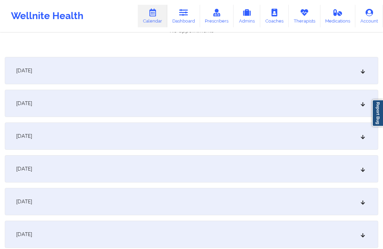
click at [245, 86] on div "October 1, 2025 No appointments October 2, 2025 No appointments October 3, 2025…" at bounding box center [191, 224] width 373 height 1296
click at [259, 72] on div "[DATE]" at bounding box center [191, 70] width 373 height 27
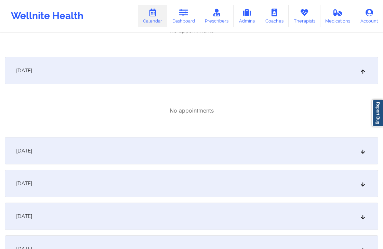
click at [210, 145] on div "[DATE]" at bounding box center [191, 150] width 373 height 27
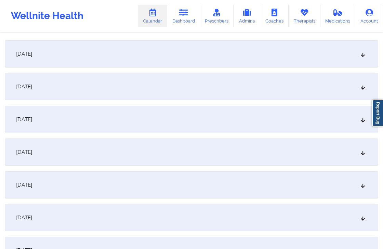
scroll to position [739, 0]
click at [232, 99] on div "October 1, 2025 No appointments October 2, 2025 No appointments October 3, 2025…" at bounding box center [191, 92] width 373 height 1391
click at [241, 91] on div "[DATE]" at bounding box center [191, 84] width 373 height 27
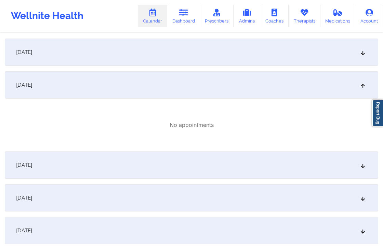
click at [214, 158] on div "[DATE]" at bounding box center [191, 165] width 373 height 27
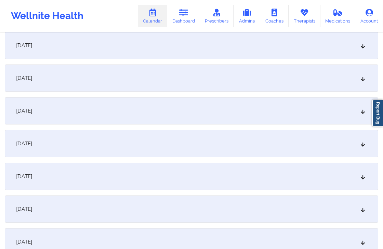
scroll to position [976, 0]
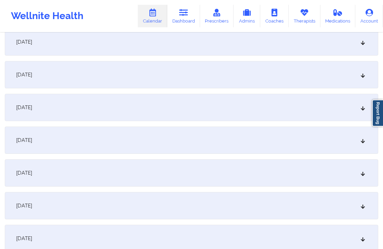
click at [235, 111] on div "[DATE]" at bounding box center [191, 107] width 373 height 27
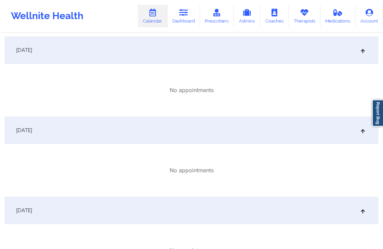
scroll to position [0, 0]
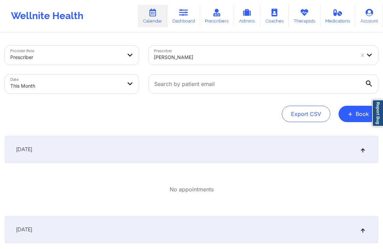
click at [130, 87] on body "Wellnite Health Calendar Dashboard Prescribers Admins Coaches Therapists Medica…" at bounding box center [191, 124] width 383 height 249
select select "2025-9"
select select "2025-10"
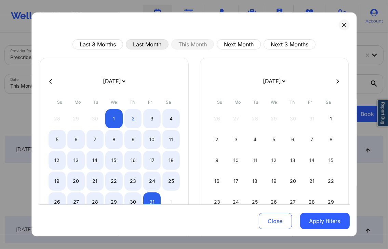
click at [146, 45] on button "Last Month" at bounding box center [147, 45] width 43 height 10
select select "2025-8"
select select "2025-9"
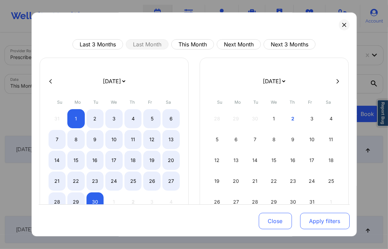
click at [318, 222] on button "Apply filters" at bounding box center [325, 222] width 50 height 16
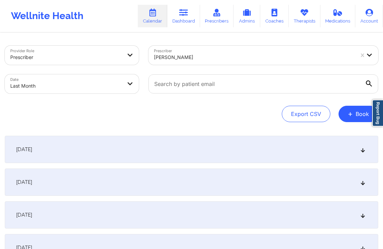
click at [178, 155] on div "September 1, 2025" at bounding box center [191, 149] width 373 height 27
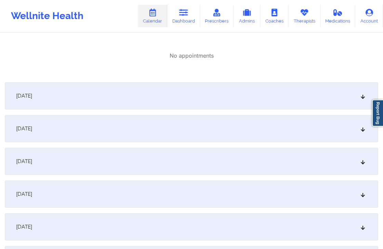
scroll to position [138, 0]
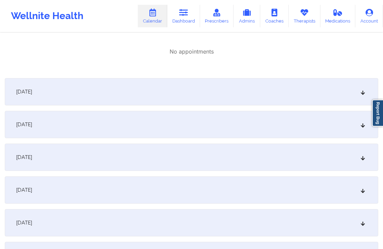
click at [223, 95] on div "September 2, 2025" at bounding box center [191, 91] width 373 height 27
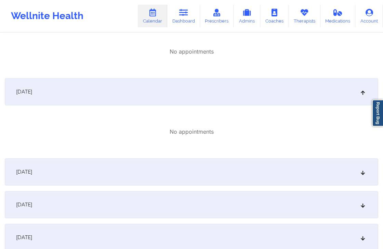
click at [223, 179] on div "September 3, 2025" at bounding box center [191, 172] width 373 height 27
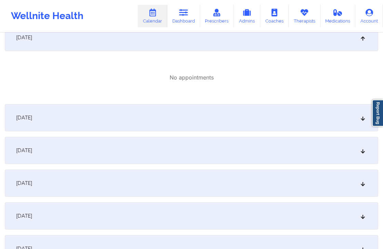
scroll to position [294, 0]
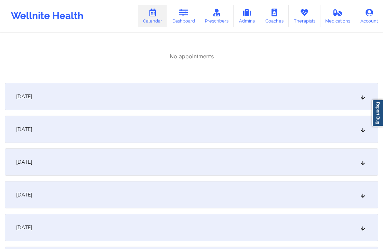
click at [240, 150] on div "September 6, 2025" at bounding box center [191, 162] width 373 height 27
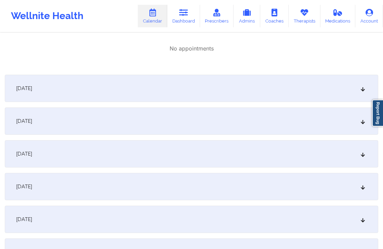
scroll to position [451, 0]
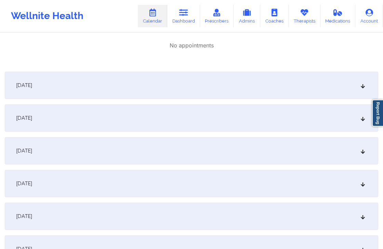
click at [240, 150] on div "September 9, 2025" at bounding box center [191, 150] width 373 height 27
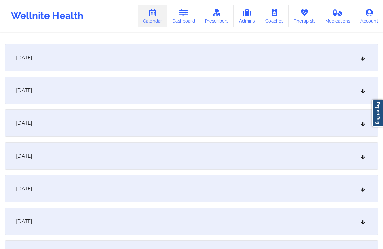
scroll to position [626, 0]
click at [244, 126] on div "September 12, 2025" at bounding box center [191, 121] width 373 height 27
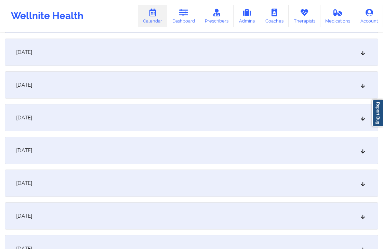
scroll to position [901, 0]
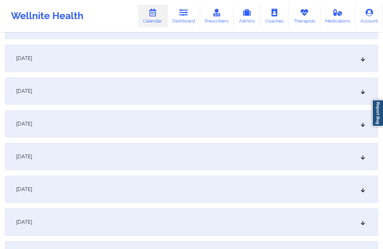
click at [244, 126] on div "September 19, 2025" at bounding box center [191, 123] width 373 height 27
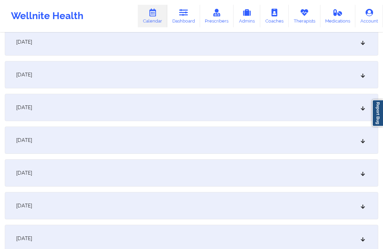
scroll to position [1074, 0]
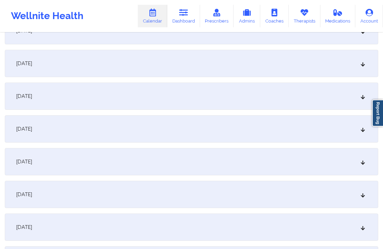
click at [260, 98] on div "September 22, 2025" at bounding box center [191, 96] width 373 height 27
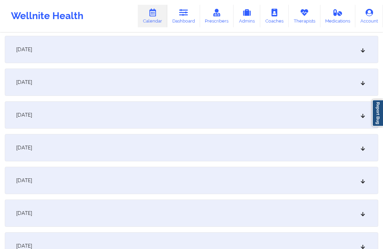
scroll to position [1209, 0]
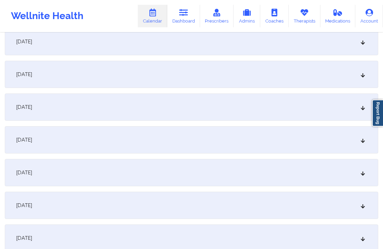
click at [271, 81] on div "September 24, 2025" at bounding box center [191, 74] width 373 height 27
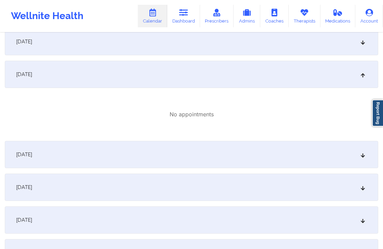
click at [267, 46] on div "September 23, 2025" at bounding box center [191, 41] width 373 height 27
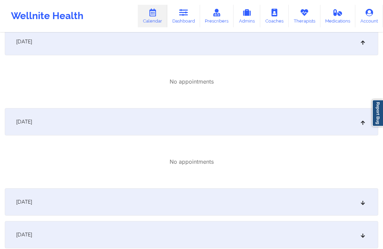
click at [225, 192] on div "September 25, 2025" at bounding box center [191, 202] width 373 height 27
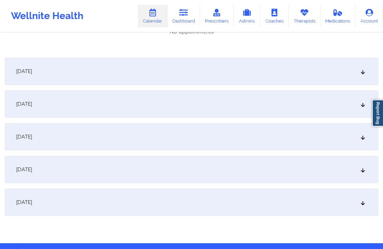
scroll to position [1423, 0]
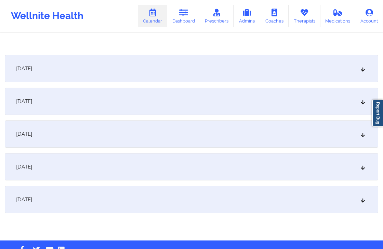
click at [260, 100] on div "September 27, 2025" at bounding box center [191, 101] width 373 height 27
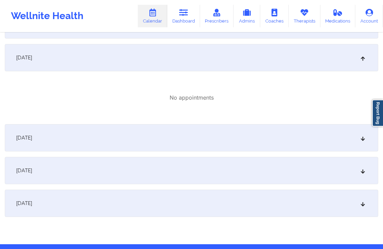
scroll to position [1490, 0]
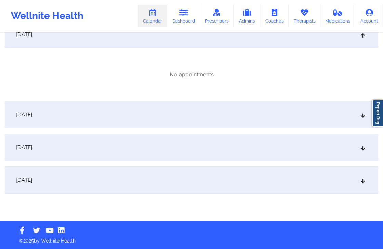
click at [247, 179] on div "September 30, 2025" at bounding box center [191, 180] width 373 height 27
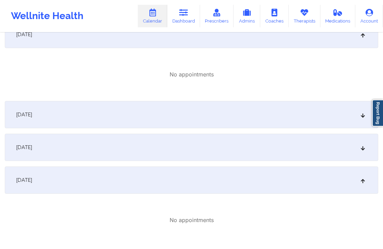
click at [246, 153] on div "September 29, 2025" at bounding box center [191, 147] width 373 height 27
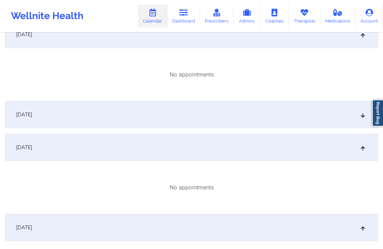
click at [245, 117] on div "September 28, 2025" at bounding box center [191, 114] width 373 height 27
